Goal: Task Accomplishment & Management: Manage account settings

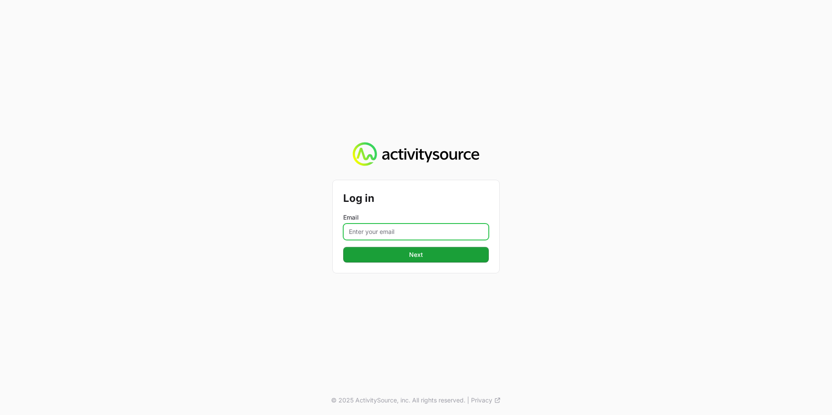
click at [406, 224] on input "Email" at bounding box center [416, 232] width 146 height 16
type input "[PERSON_NAME][EMAIL_ADDRESS][PERSON_NAME][DOMAIN_NAME]"
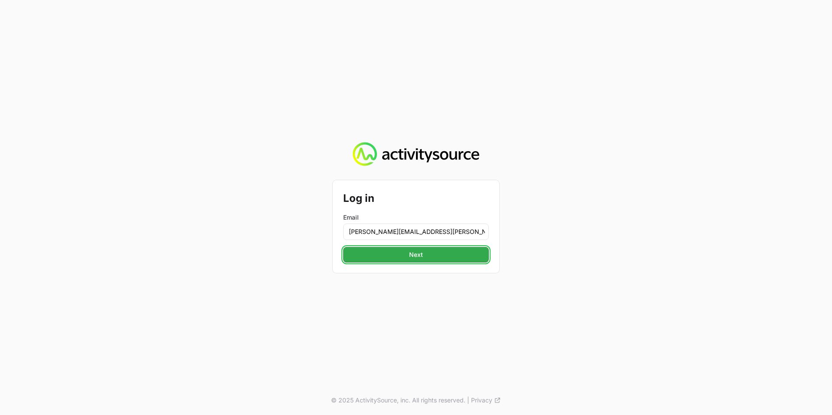
click at [421, 259] on span "Next" at bounding box center [416, 255] width 14 height 10
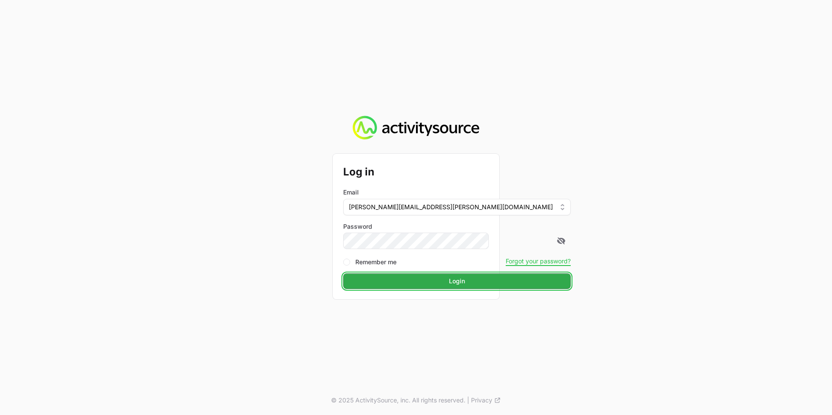
click at [424, 273] on button "Login" at bounding box center [456, 281] width 227 height 16
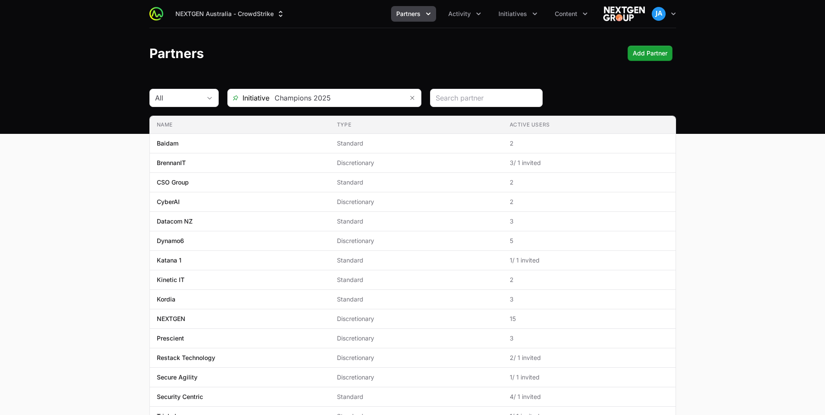
click at [94, 185] on main "All Initiative Champions 2025 Name Type Active Users Name Baidam Type Standard …" at bounding box center [412, 291] width 825 height 405
click at [430, 15] on icon "Partners menu" at bounding box center [428, 14] width 9 height 9
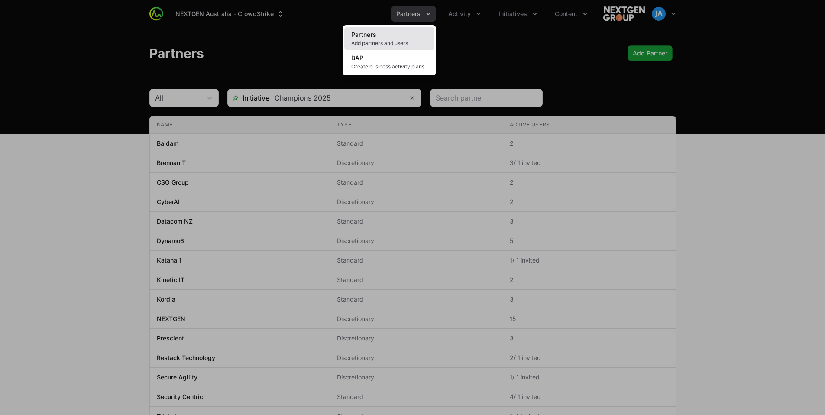
click at [381, 39] on link "Partners Add partners and users" at bounding box center [389, 38] width 90 height 23
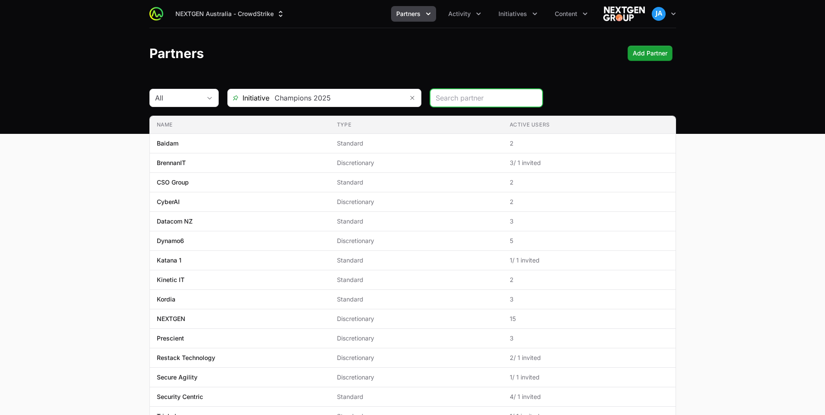
click at [434, 16] on button "Partners" at bounding box center [413, 14] width 45 height 16
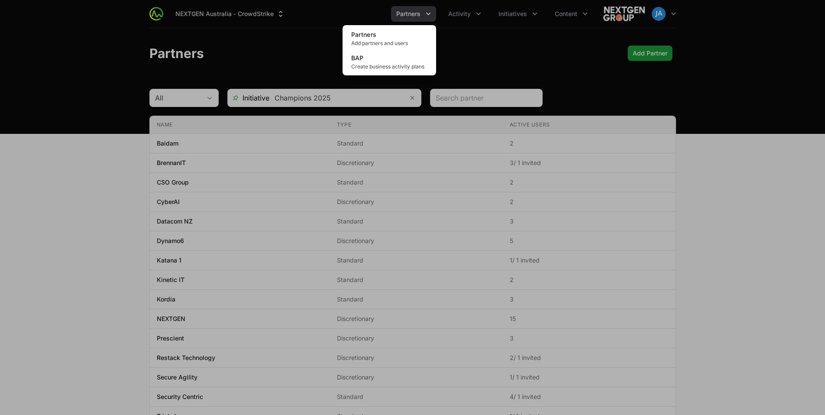
click at [485, 17] on div "Partners menu" at bounding box center [412, 207] width 825 height 415
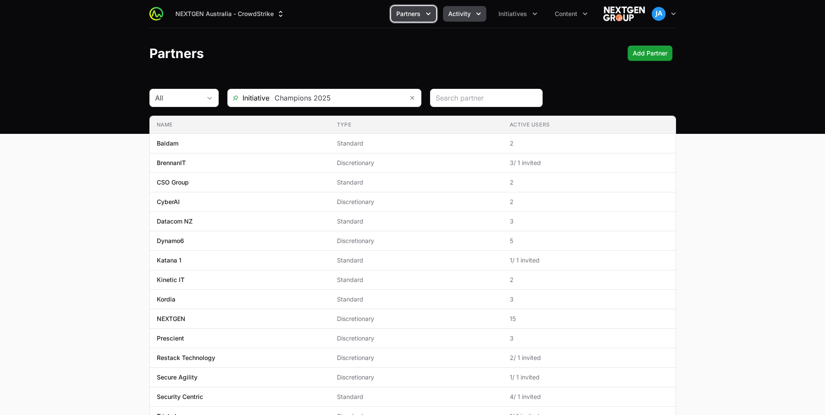
click at [480, 17] on icon "Activity menu" at bounding box center [478, 14] width 9 height 9
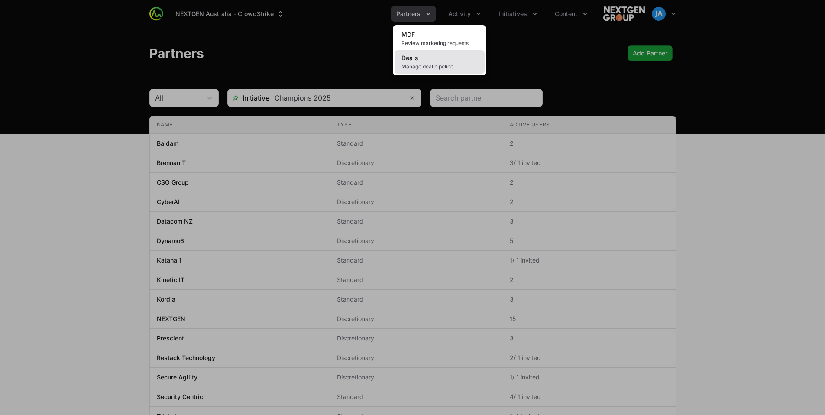
click at [449, 65] on span "Manage deal pipeline" at bounding box center [440, 66] width 76 height 7
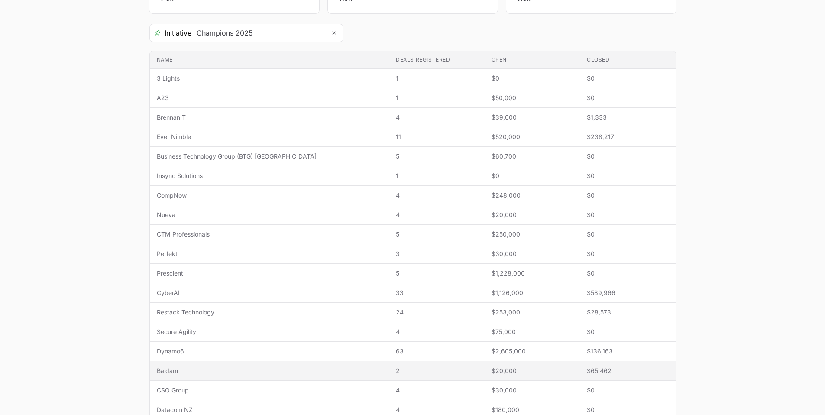
scroll to position [179, 0]
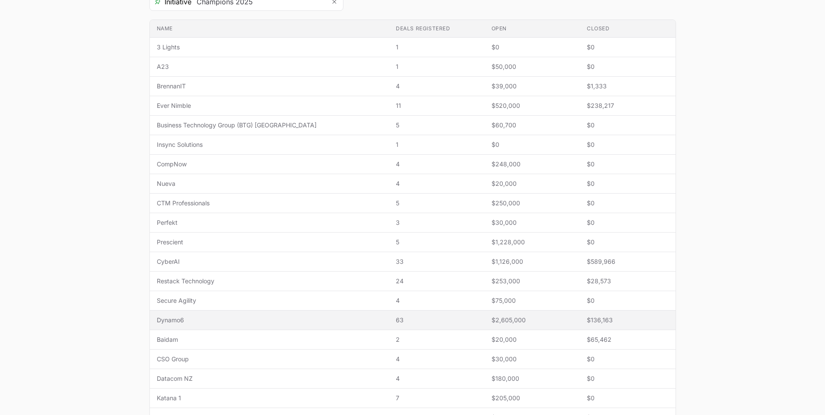
click at [202, 318] on span "Dynamo6" at bounding box center [270, 320] width 226 height 9
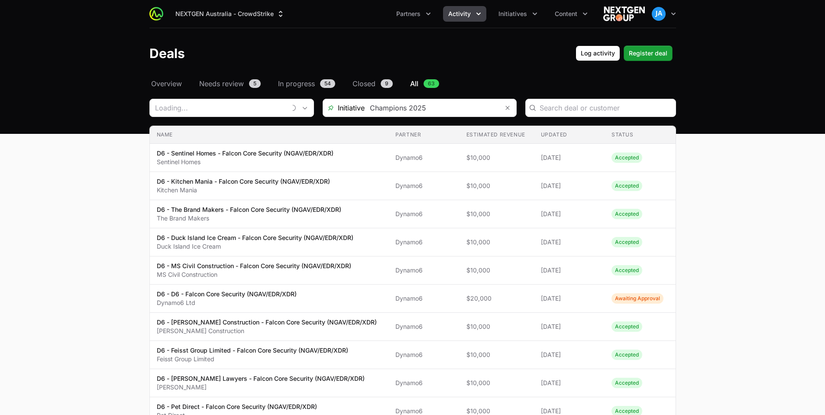
type input "Dynamo6"
click at [453, 108] on input "Deals Filters" at bounding box center [427, 107] width 134 height 17
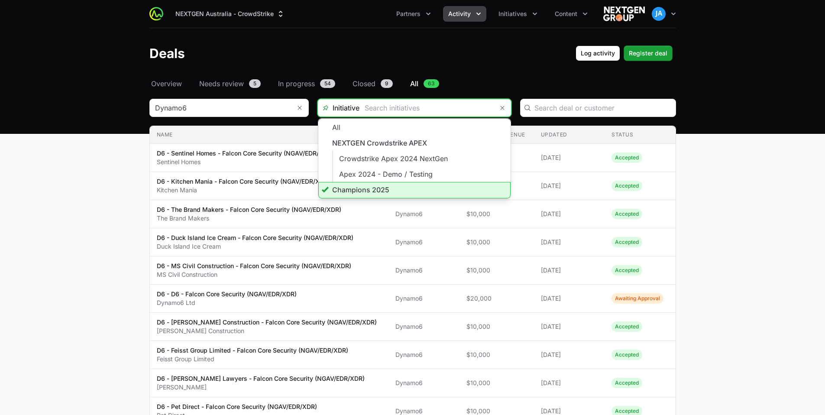
click at [404, 188] on li "Champions 2025" at bounding box center [414, 190] width 192 height 16
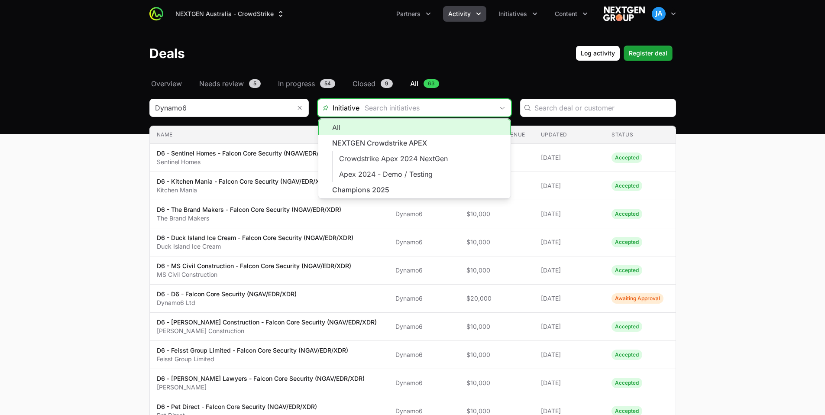
click at [490, 112] on input "Deals Filters" at bounding box center [427, 107] width 134 height 17
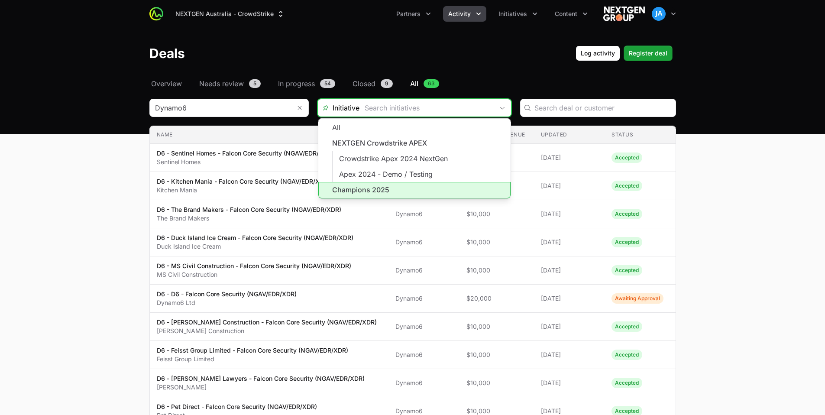
click at [423, 184] on li "Champions 2025" at bounding box center [414, 190] width 192 height 16
type input "Champions 2025"
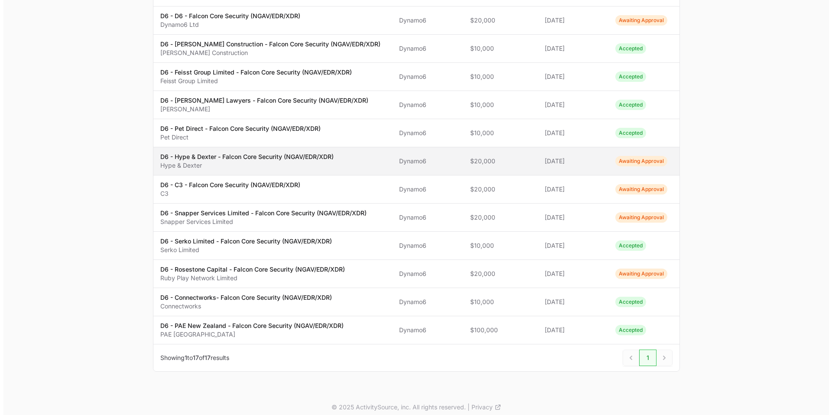
scroll to position [282, 0]
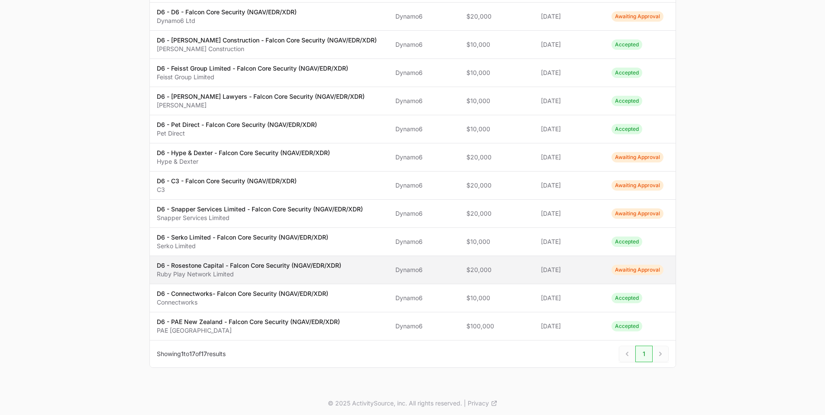
click at [285, 276] on p "Ruby Play Network Limited" at bounding box center [249, 274] width 185 height 9
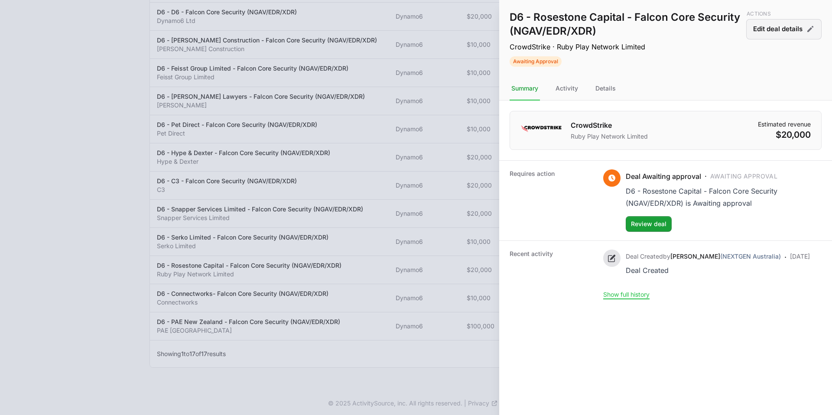
click at [790, 38] on button "Edit deal details" at bounding box center [783, 29] width 75 height 20
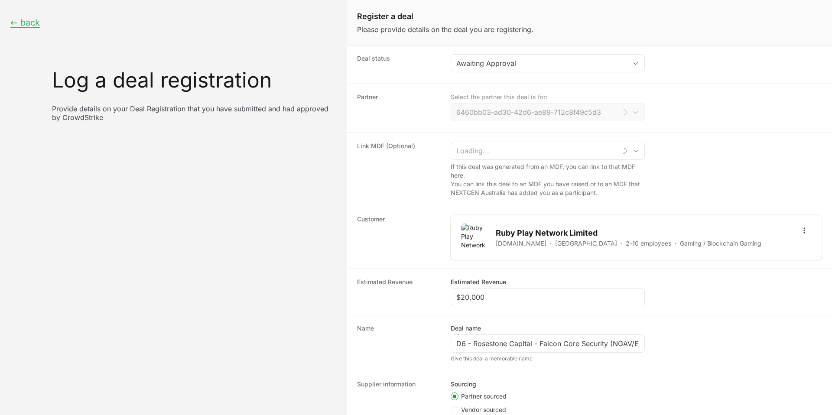
type input "Dynamo6"
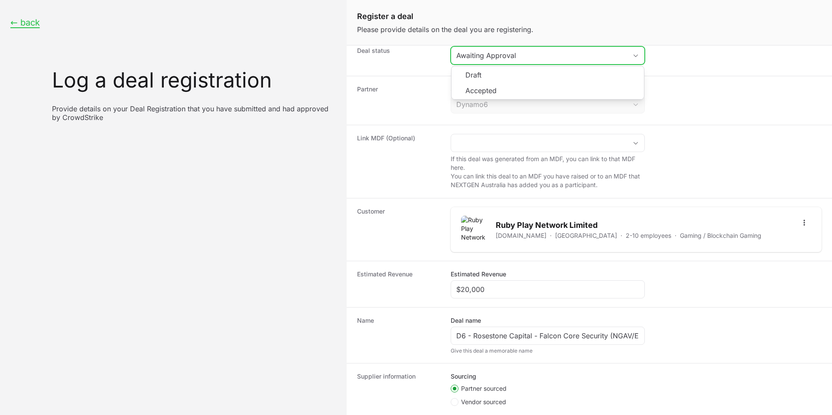
click at [550, 57] on div "Awaiting Approval" at bounding box center [541, 55] width 171 height 10
click at [524, 91] on li "Accepted" at bounding box center [547, 91] width 192 height 16
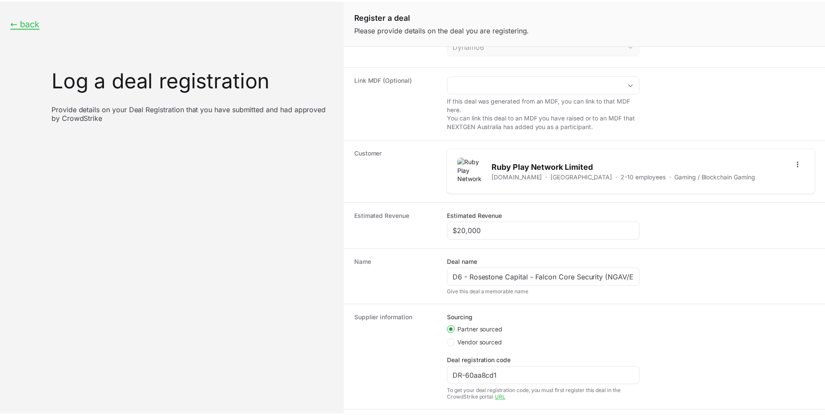
scroll to position [111, 0]
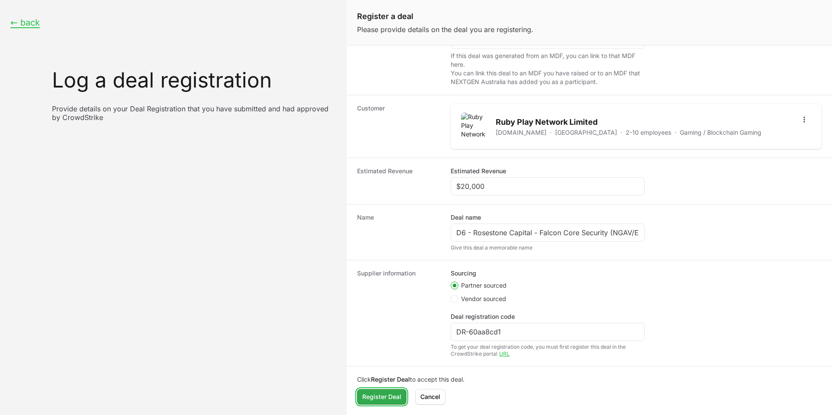
click at [388, 399] on span "Register Deal" at bounding box center [381, 397] width 39 height 10
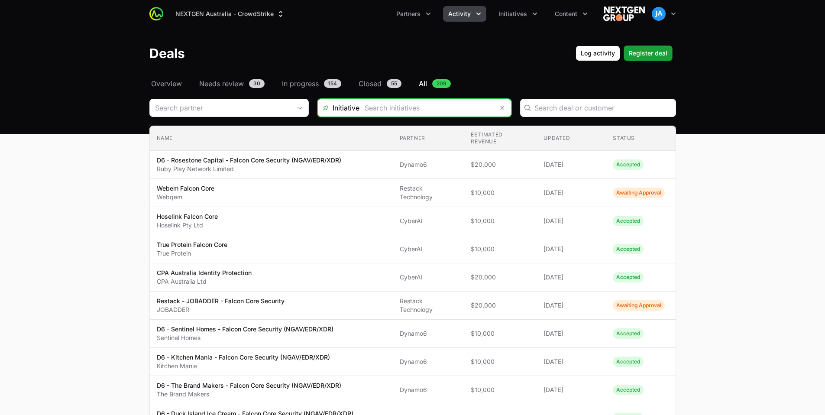
click at [448, 113] on input "Deals Filters" at bounding box center [427, 107] width 134 height 17
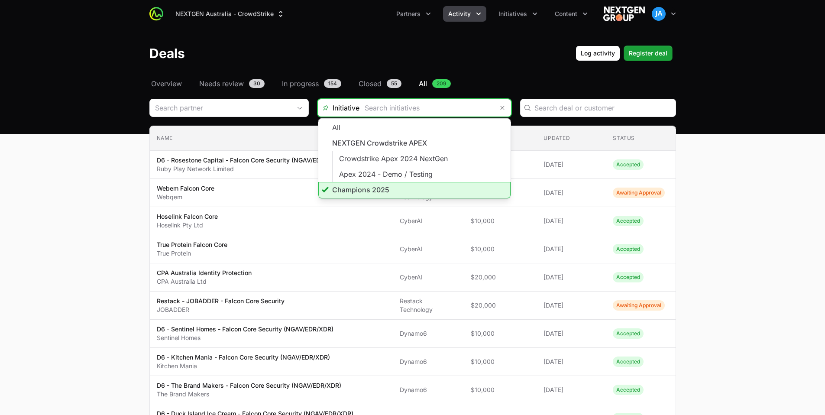
click at [418, 186] on li "Champions 2025" at bounding box center [414, 190] width 192 height 16
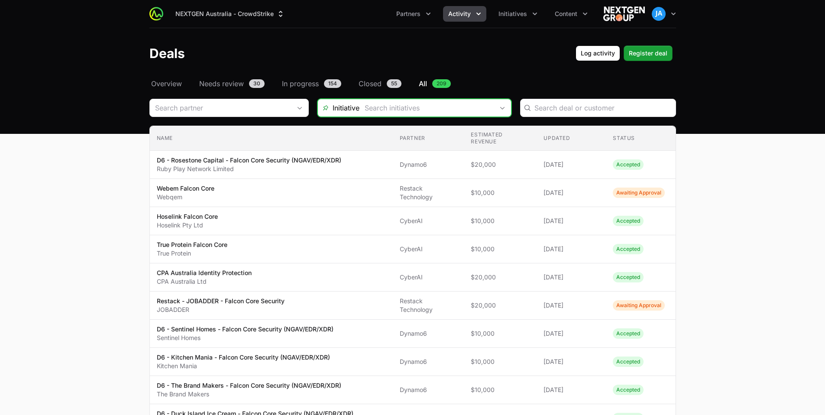
click at [483, 110] on input "Deals Filters" at bounding box center [427, 107] width 134 height 17
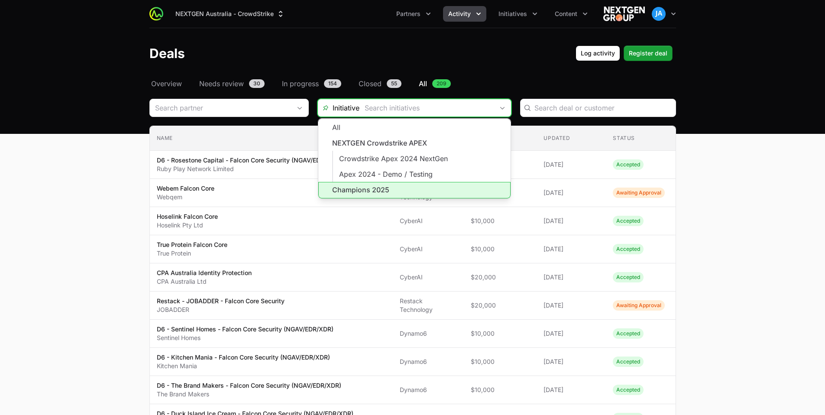
click at [415, 186] on li "Champions 2025" at bounding box center [414, 190] width 192 height 16
type input "Champions 2025"
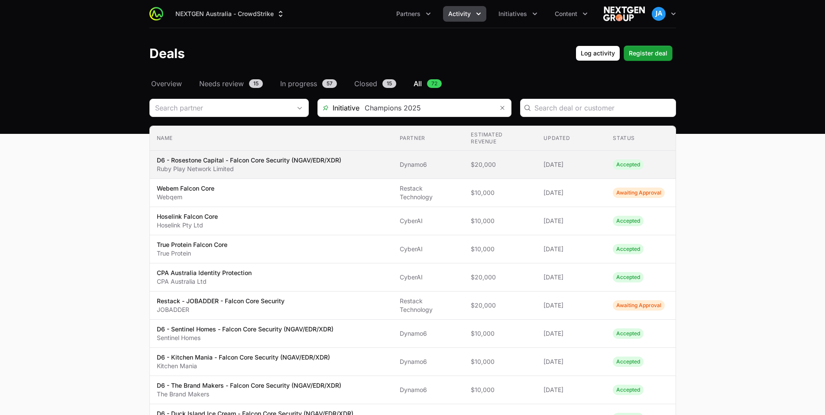
click at [312, 165] on p "Ruby Play Network Limited" at bounding box center [249, 169] width 185 height 9
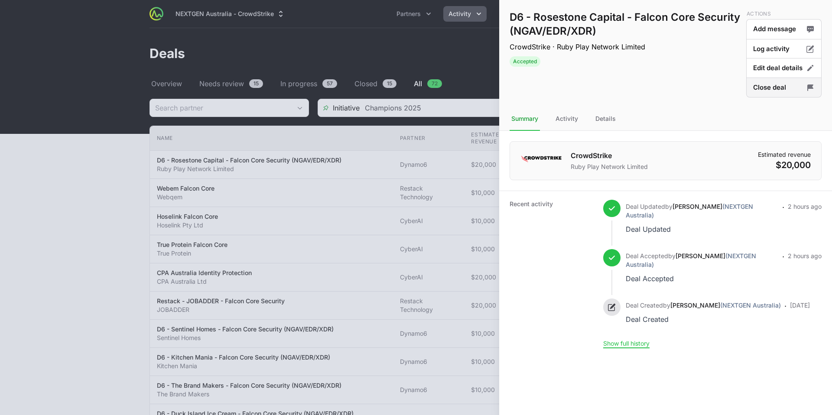
click at [765, 89] on button "Close deal" at bounding box center [783, 88] width 75 height 20
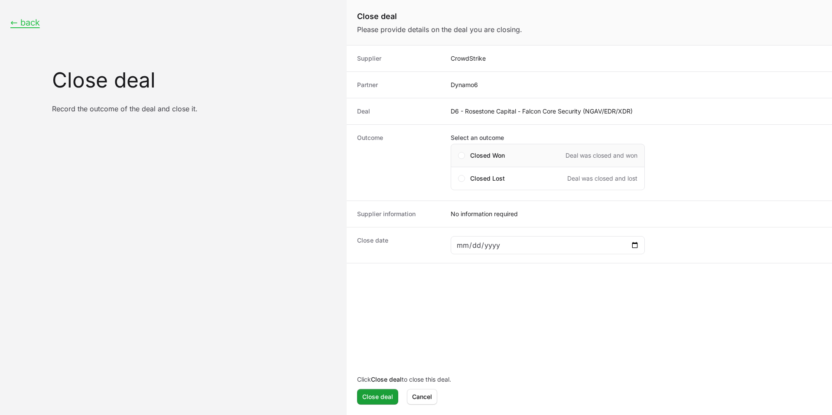
click at [468, 155] on div "Closed Won Deal was closed and won" at bounding box center [548, 155] width 194 height 23
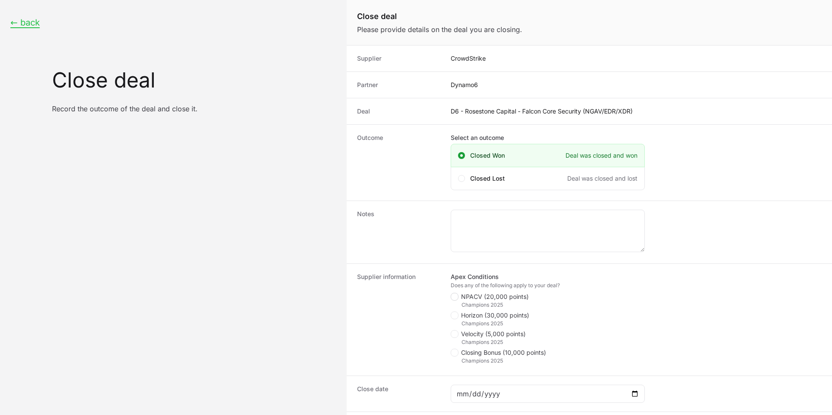
click at [458, 297] on span "Close deal form" at bounding box center [455, 297] width 8 height 8
click at [451, 294] on input "NPACV (20,000 points)" at bounding box center [451, 293] width 1 height 1
checkbox input "true"
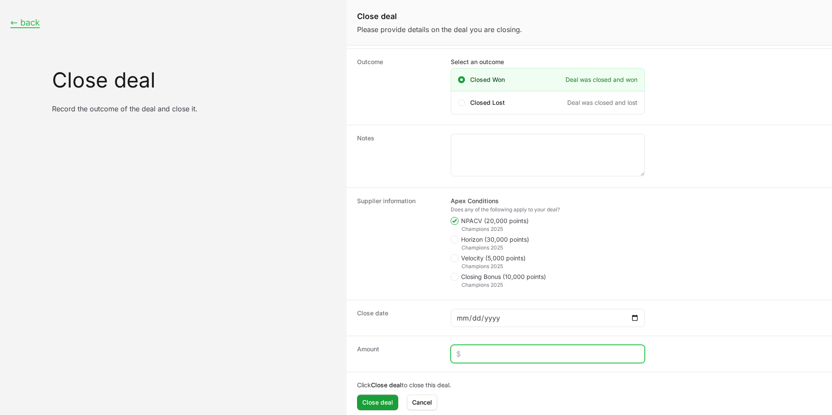
click at [487, 357] on input "Close deal form" at bounding box center [547, 354] width 183 height 10
type input "$7,000"
click at [458, 238] on span "Close deal form" at bounding box center [455, 240] width 8 height 8
click at [451, 311] on input "Horizon (30,000 points)" at bounding box center [451, 311] width 1 height 1
checkbox input "true"
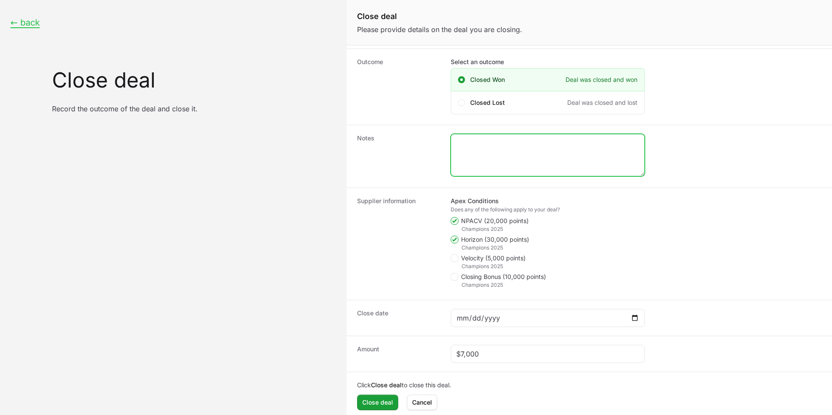
click at [500, 160] on textarea "Close deal form" at bounding box center [547, 155] width 193 height 42
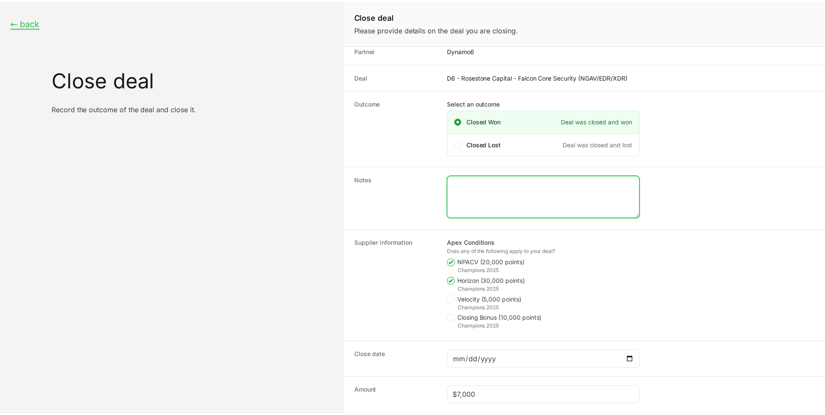
scroll to position [81, 0]
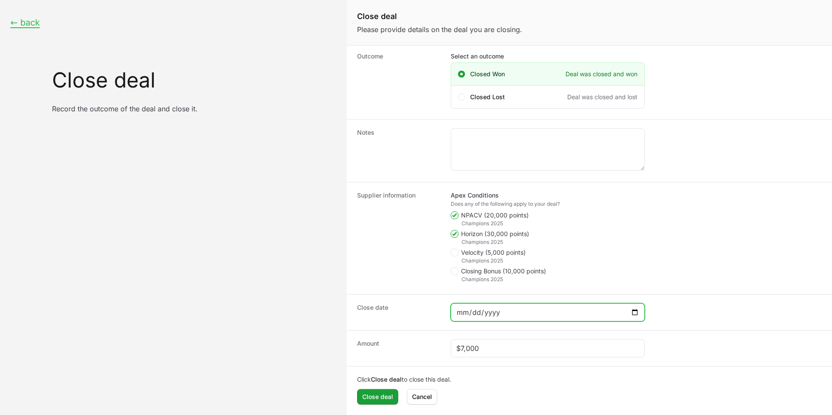
click at [530, 308] on input "Close deal form" at bounding box center [547, 312] width 183 height 10
click at [638, 310] on input "Close deal form" at bounding box center [547, 312] width 183 height 10
type input "[DATE]"
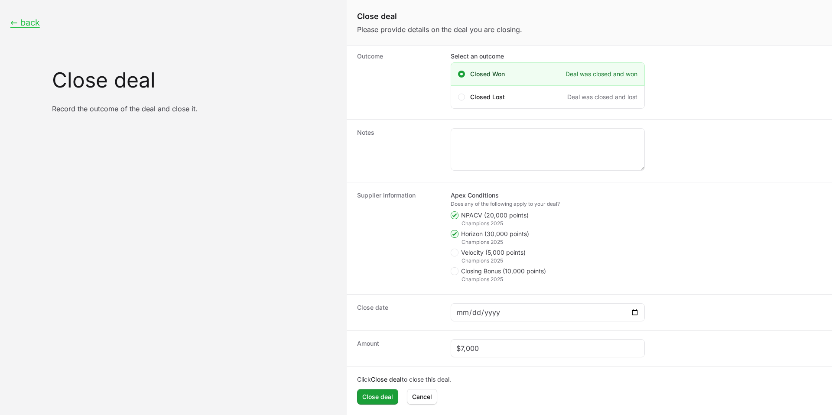
click at [405, 310] on dt "Close date" at bounding box center [398, 312] width 83 height 18
click at [376, 398] on span "Close deal" at bounding box center [377, 397] width 31 height 10
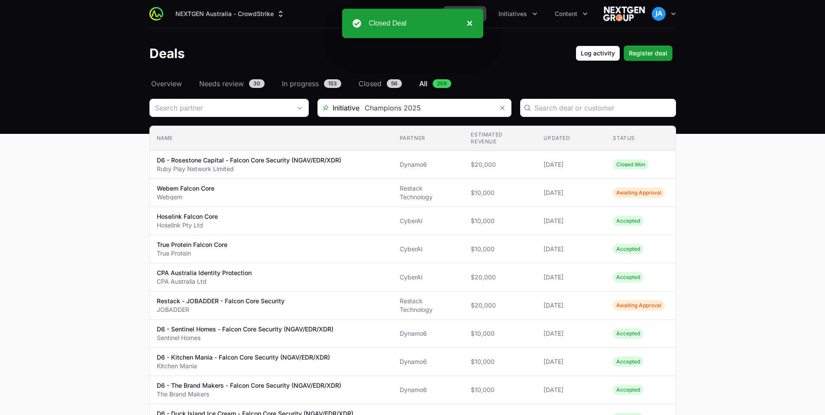
click at [471, 26] on button "×" at bounding box center [467, 23] width 10 height 10
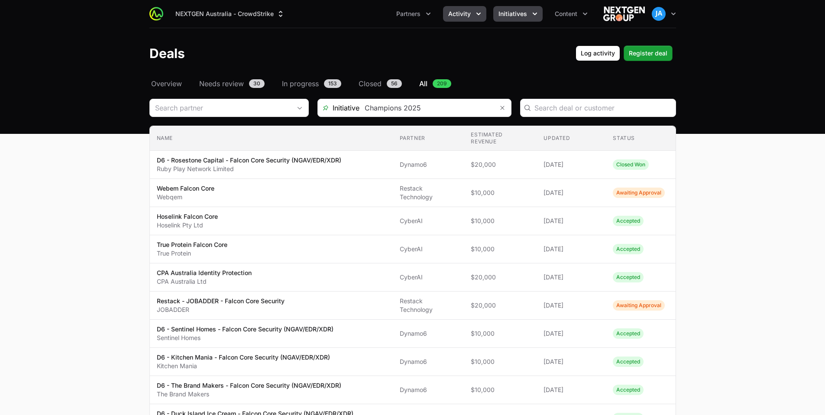
click at [529, 19] on button "Initiatives" at bounding box center [517, 14] width 49 height 16
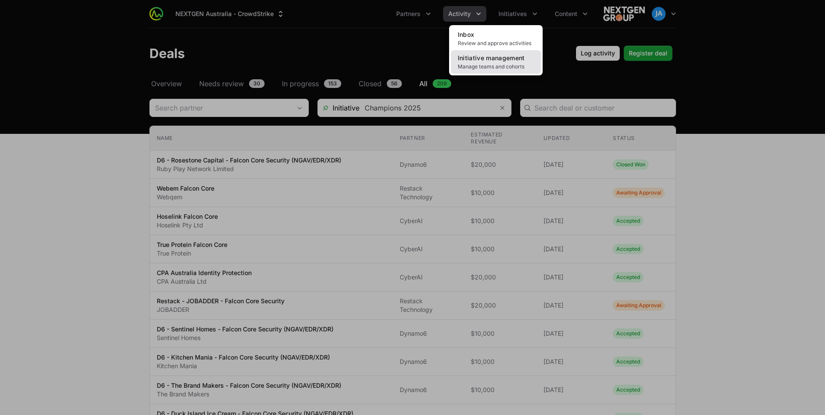
click at [508, 60] on span "Initiative management" at bounding box center [491, 57] width 67 height 7
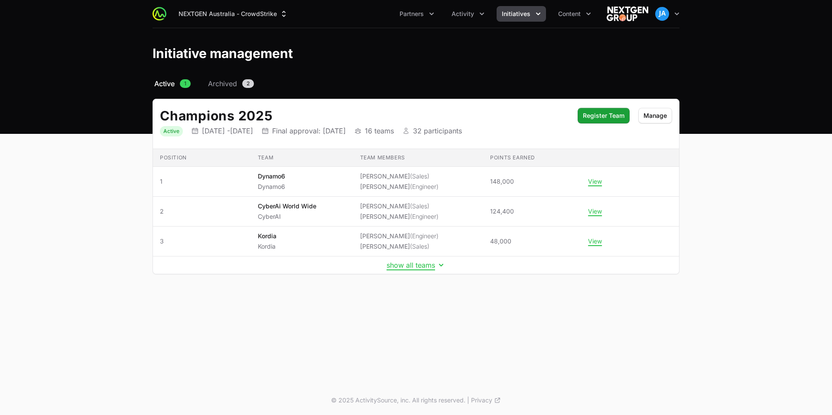
click at [426, 274] on div "Champions 2025 Status Active Initiative dates [DATE] - [DATE] Final approval da…" at bounding box center [415, 186] width 527 height 175
click at [425, 269] on td "show all teams" at bounding box center [416, 265] width 526 height 18
click at [424, 267] on button "show all teams" at bounding box center [415, 265] width 59 height 9
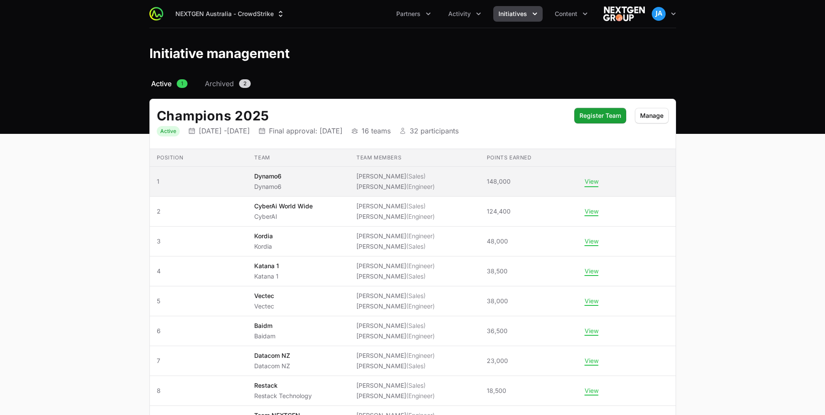
click at [588, 184] on button "View" at bounding box center [592, 182] width 14 height 8
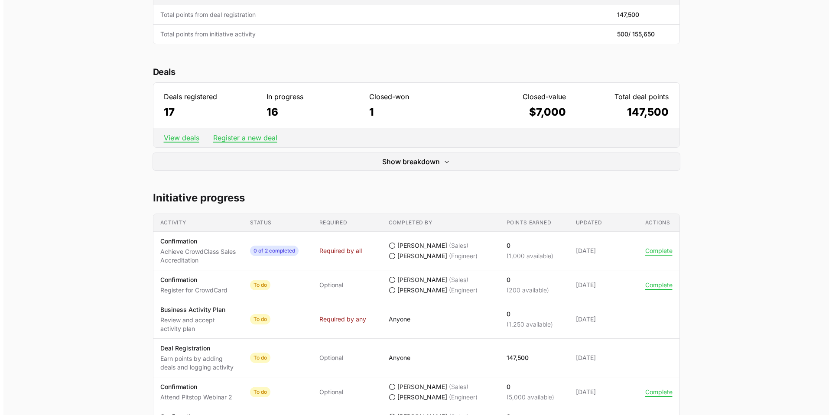
scroll to position [467, 0]
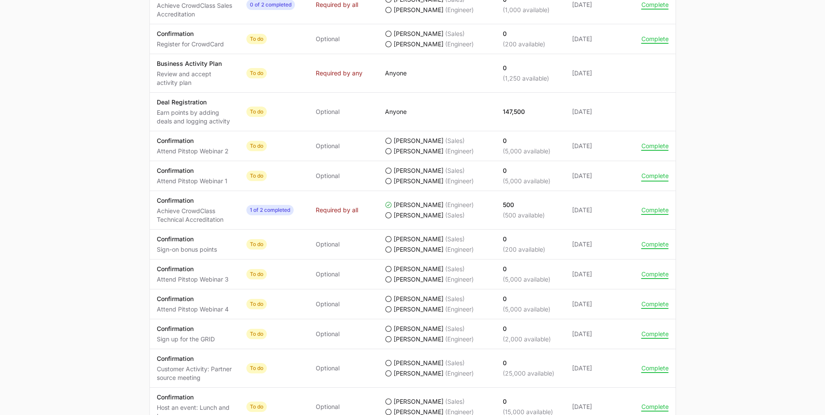
click at [652, 178] on button "Complete" at bounding box center [655, 176] width 27 height 8
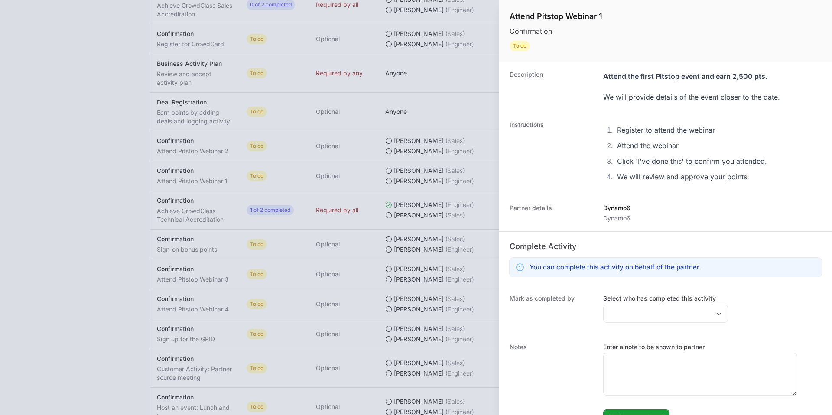
click at [673, 302] on label "Select who has completed this activity" at bounding box center [665, 298] width 125 height 9
click at [673, 305] on input "Select who has completed this activity" at bounding box center [656, 313] width 107 height 17
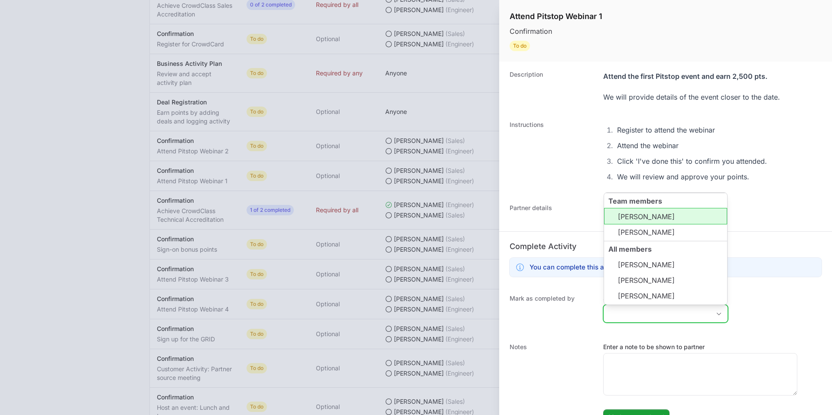
click at [645, 218] on li "[PERSON_NAME]" at bounding box center [665, 216] width 123 height 16
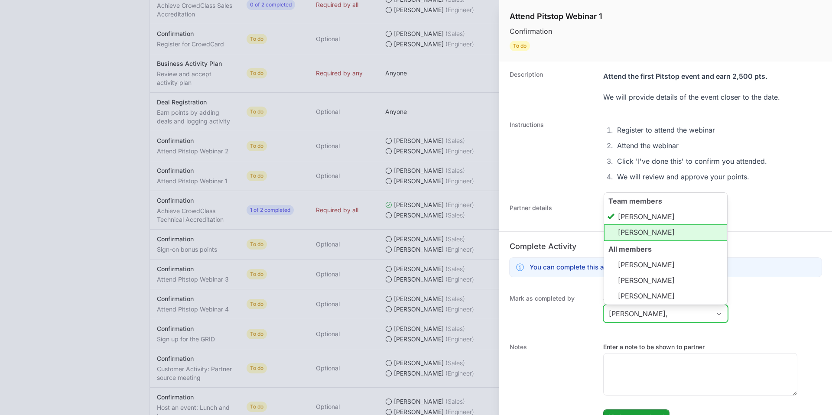
click at [646, 229] on li "[PERSON_NAME]" at bounding box center [665, 232] width 123 height 16
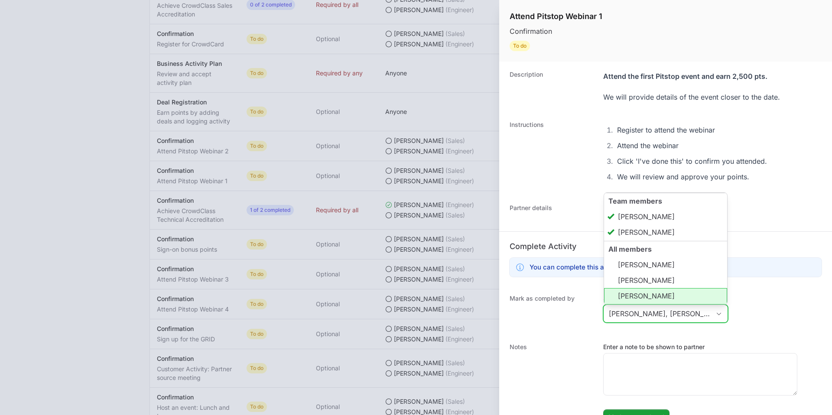
click at [650, 291] on li "[PERSON_NAME]" at bounding box center [665, 296] width 123 height 16
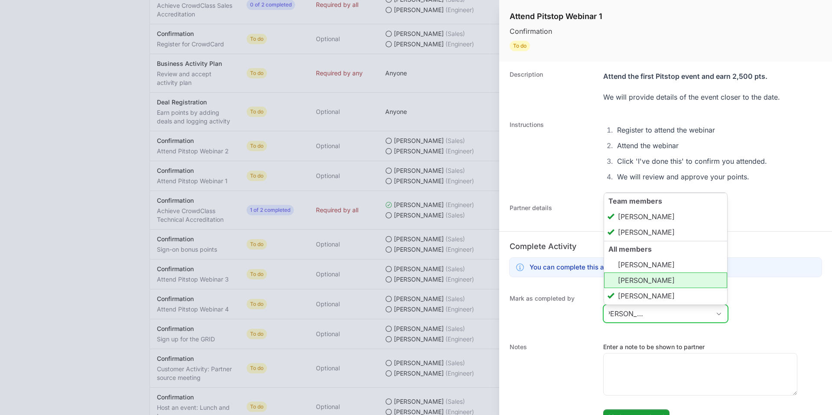
scroll to position [0, 0]
type input "[PERSON_NAME], [PERSON_NAME], [PERSON_NAME]"
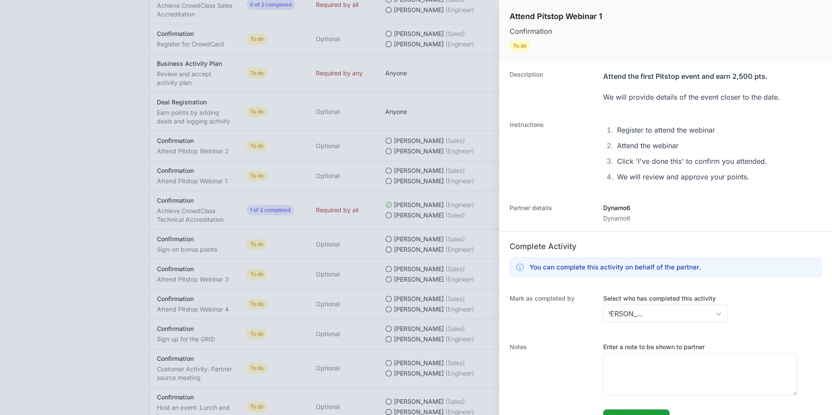
click at [576, 373] on dt "Notes" at bounding box center [550, 384] width 83 height 82
click at [632, 411] on button "Mark as completed" at bounding box center [636, 417] width 66 height 16
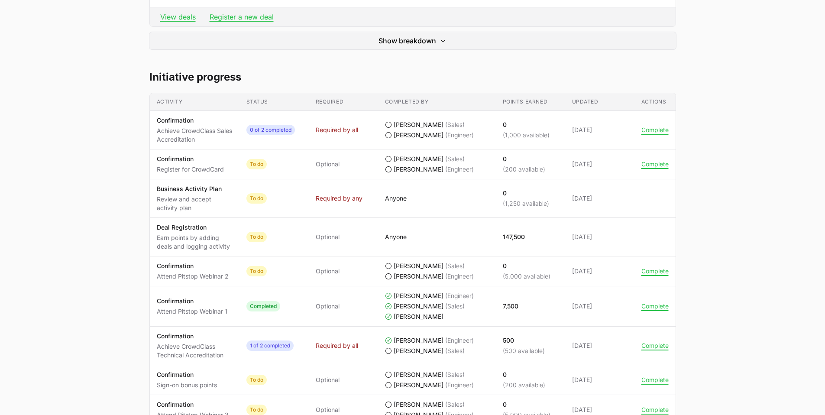
scroll to position [341, 0]
